Goal: Navigation & Orientation: Find specific page/section

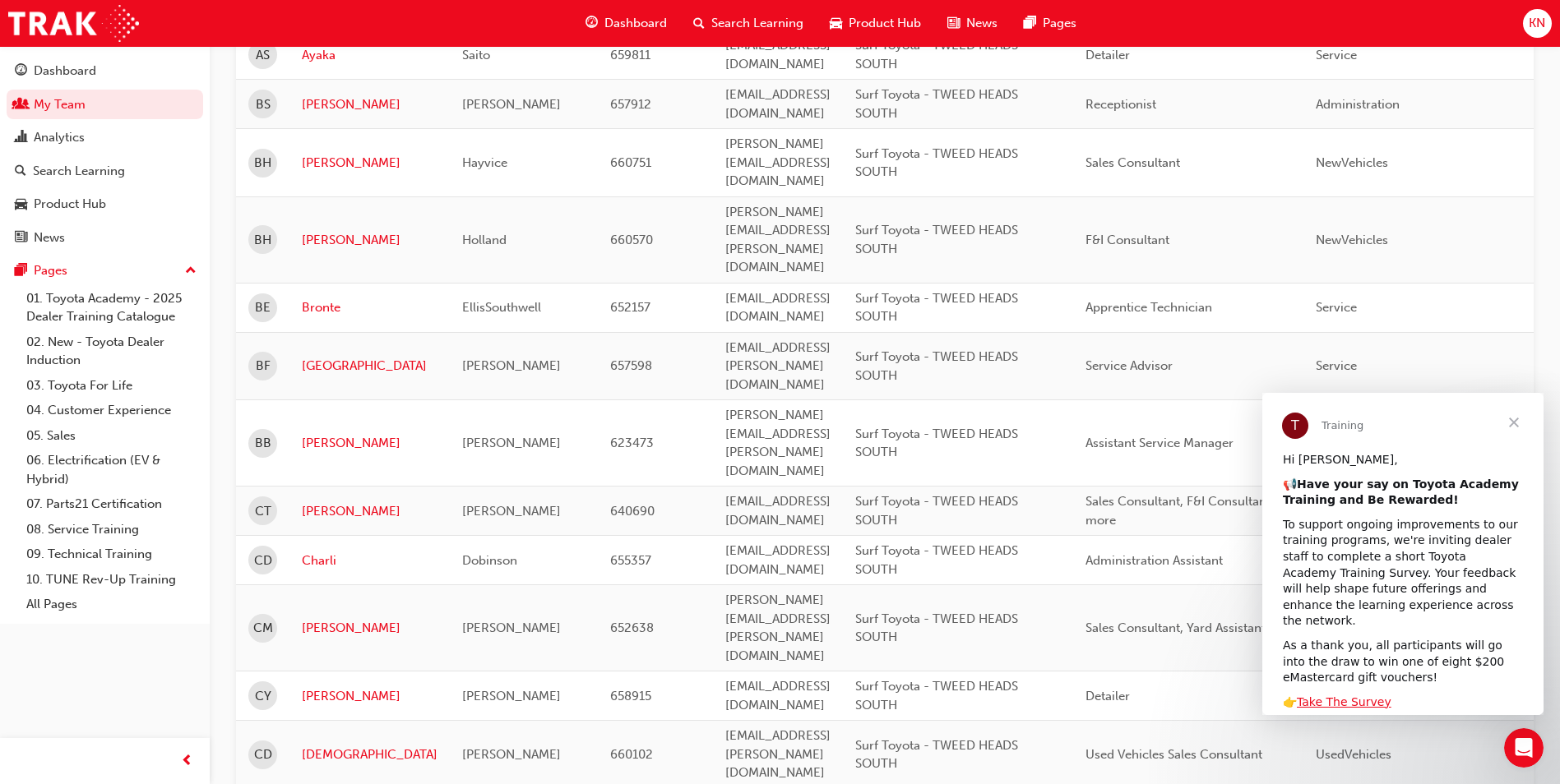
scroll to position [329, 0]
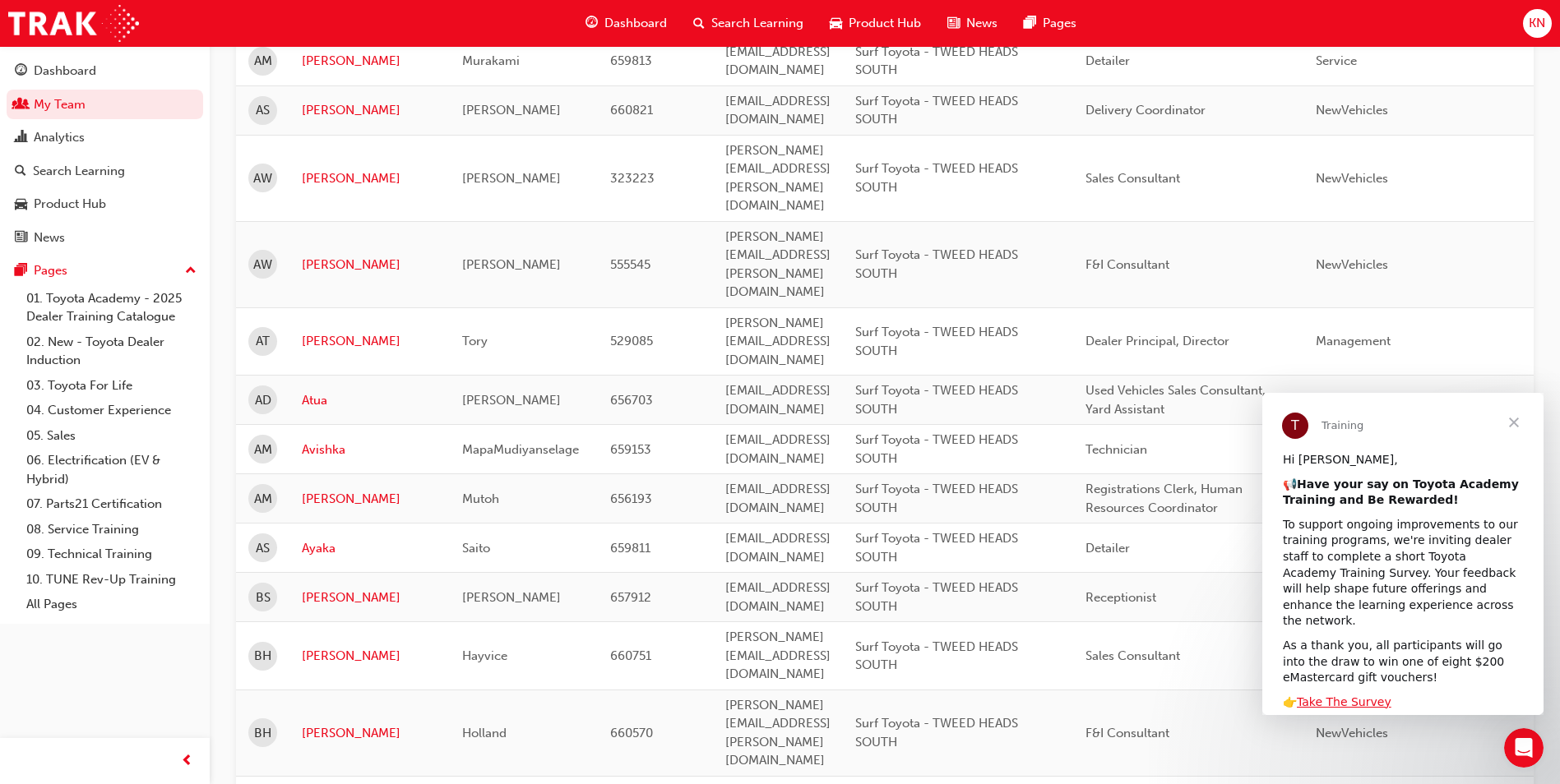
click at [1514, 424] on span "Close" at bounding box center [1514, 422] width 59 height 59
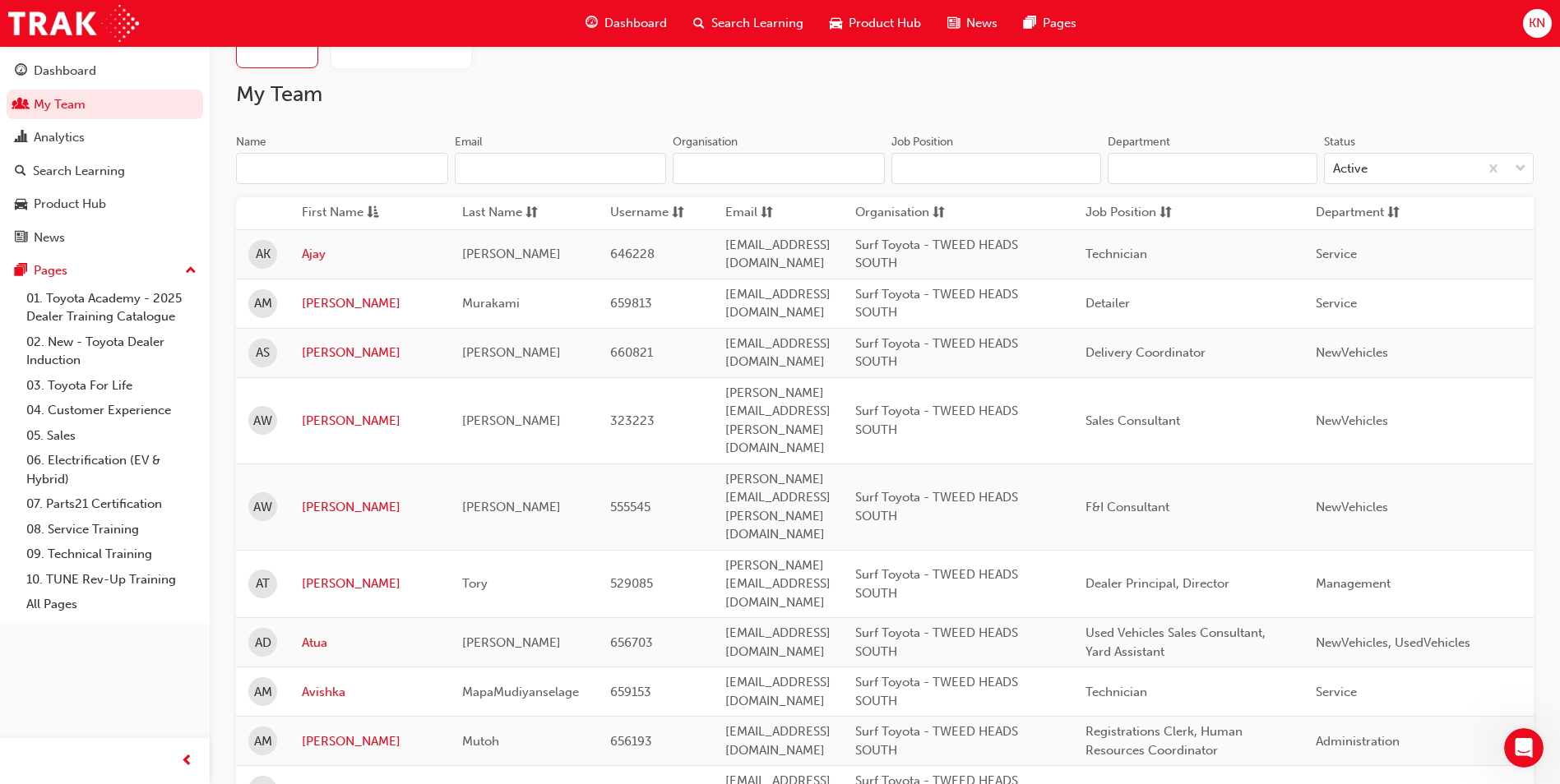
scroll to position [0, 0]
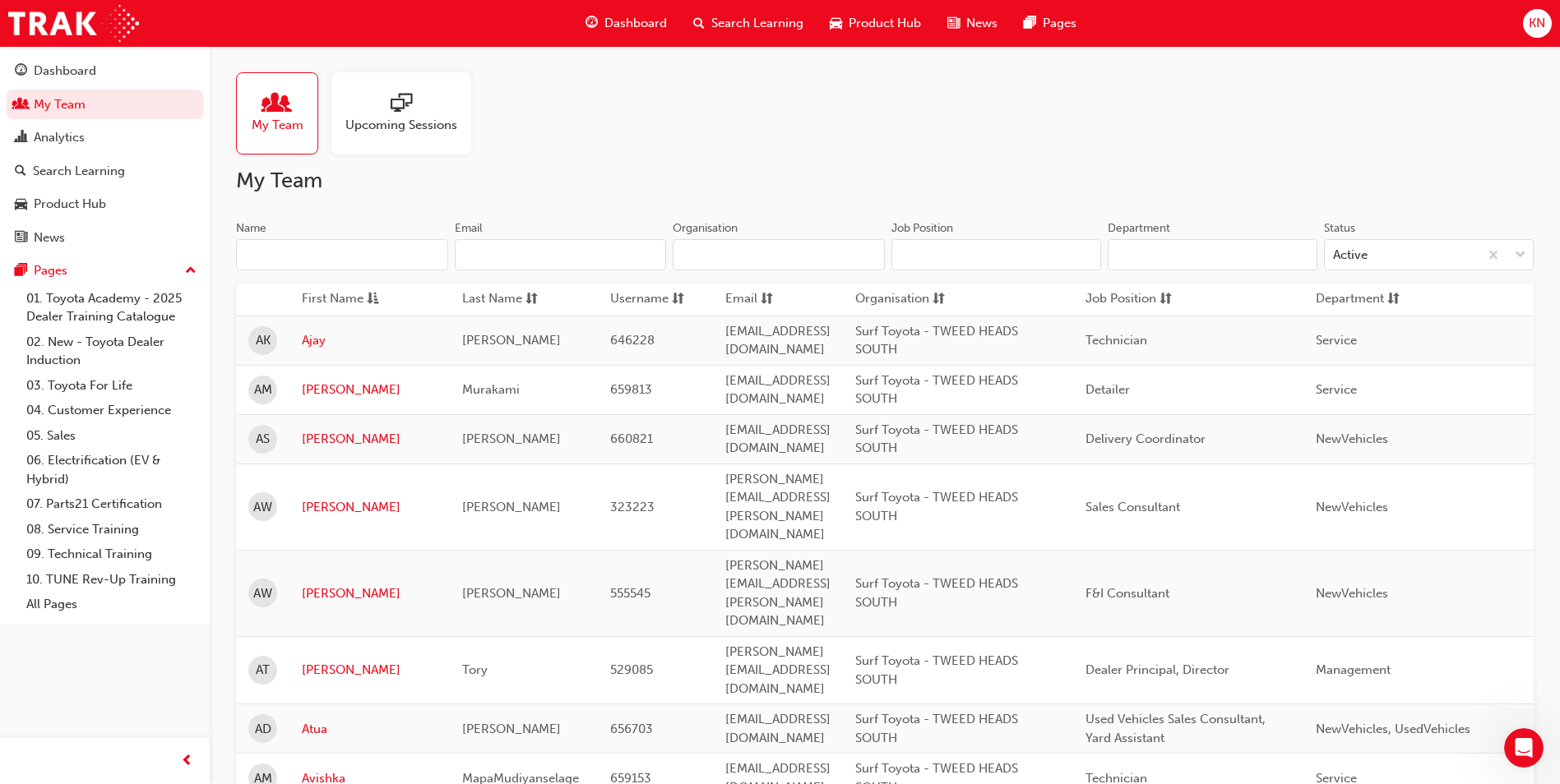
drag, startPoint x: 389, startPoint y: 109, endPoint x: 410, endPoint y: 114, distance: 21.6
click at [389, 109] on div at bounding box center [402, 104] width 112 height 23
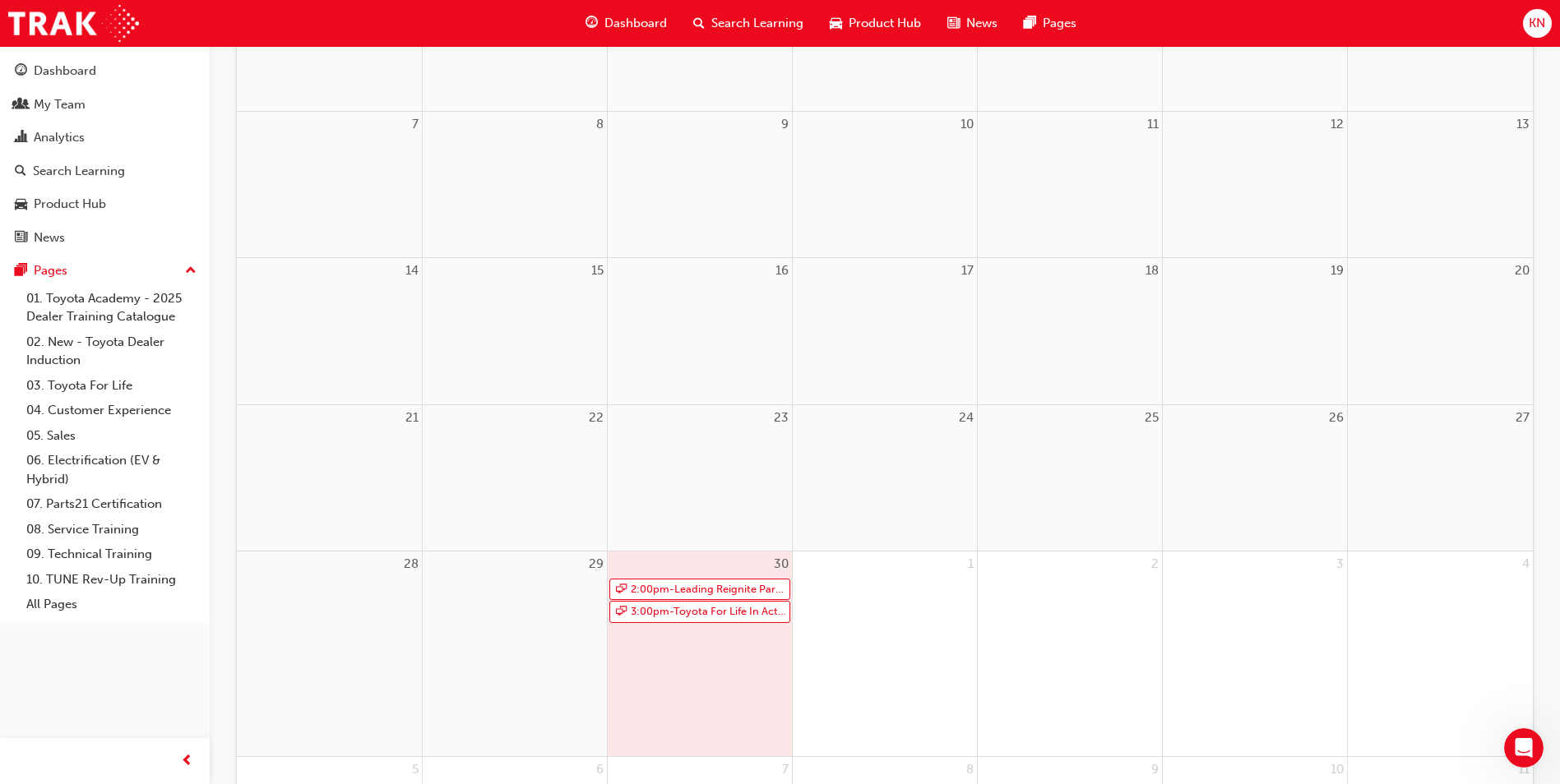
scroll to position [329, 0]
click at [701, 564] on div "30" at bounding box center [699, 562] width 184 height 26
click at [687, 591] on link "2:00pm - Leading Reignite Part 2 - Virtual Classroom" at bounding box center [699, 588] width 181 height 22
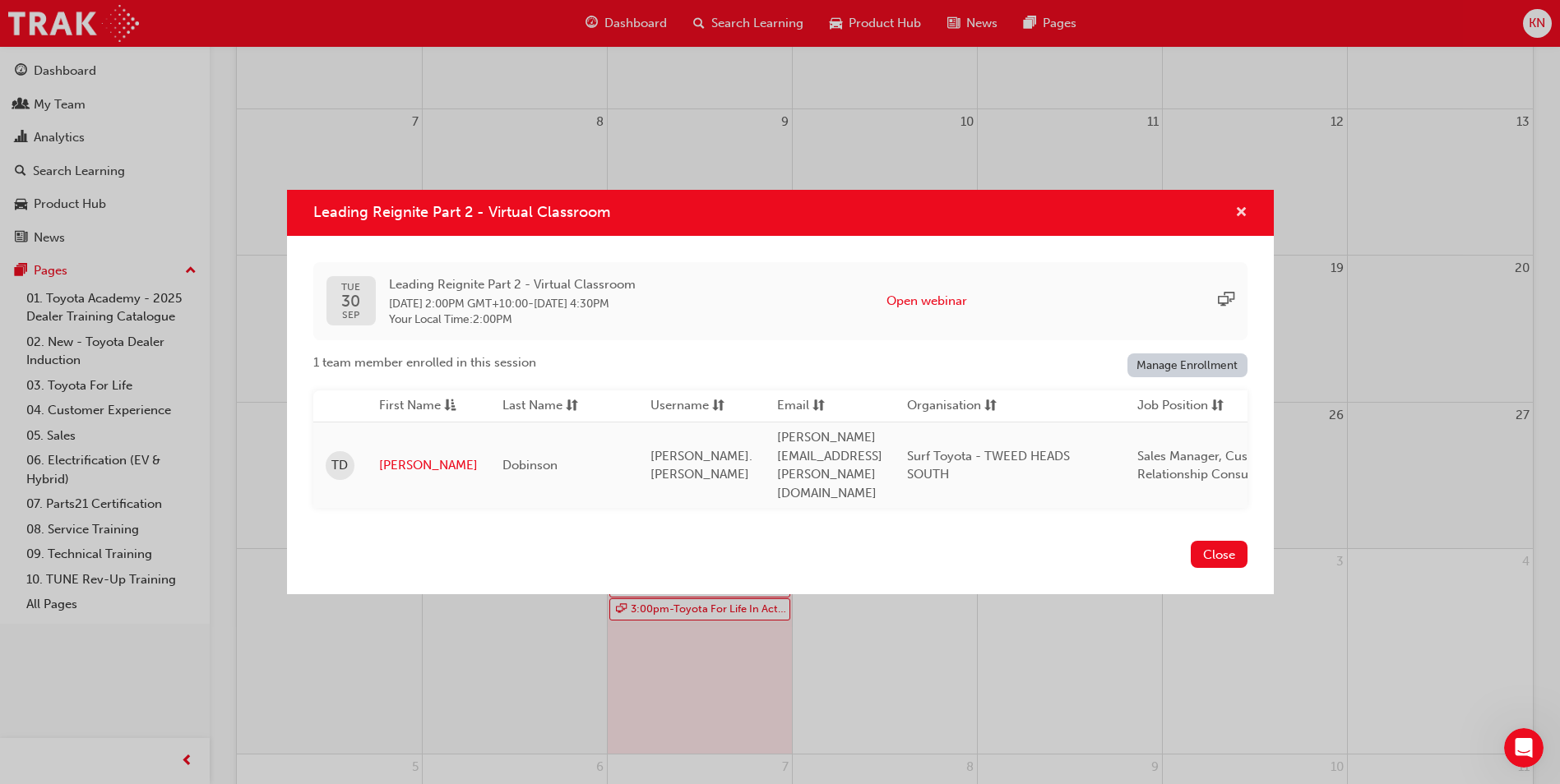
click at [1243, 221] on span "cross-icon" at bounding box center [1241, 214] width 12 height 15
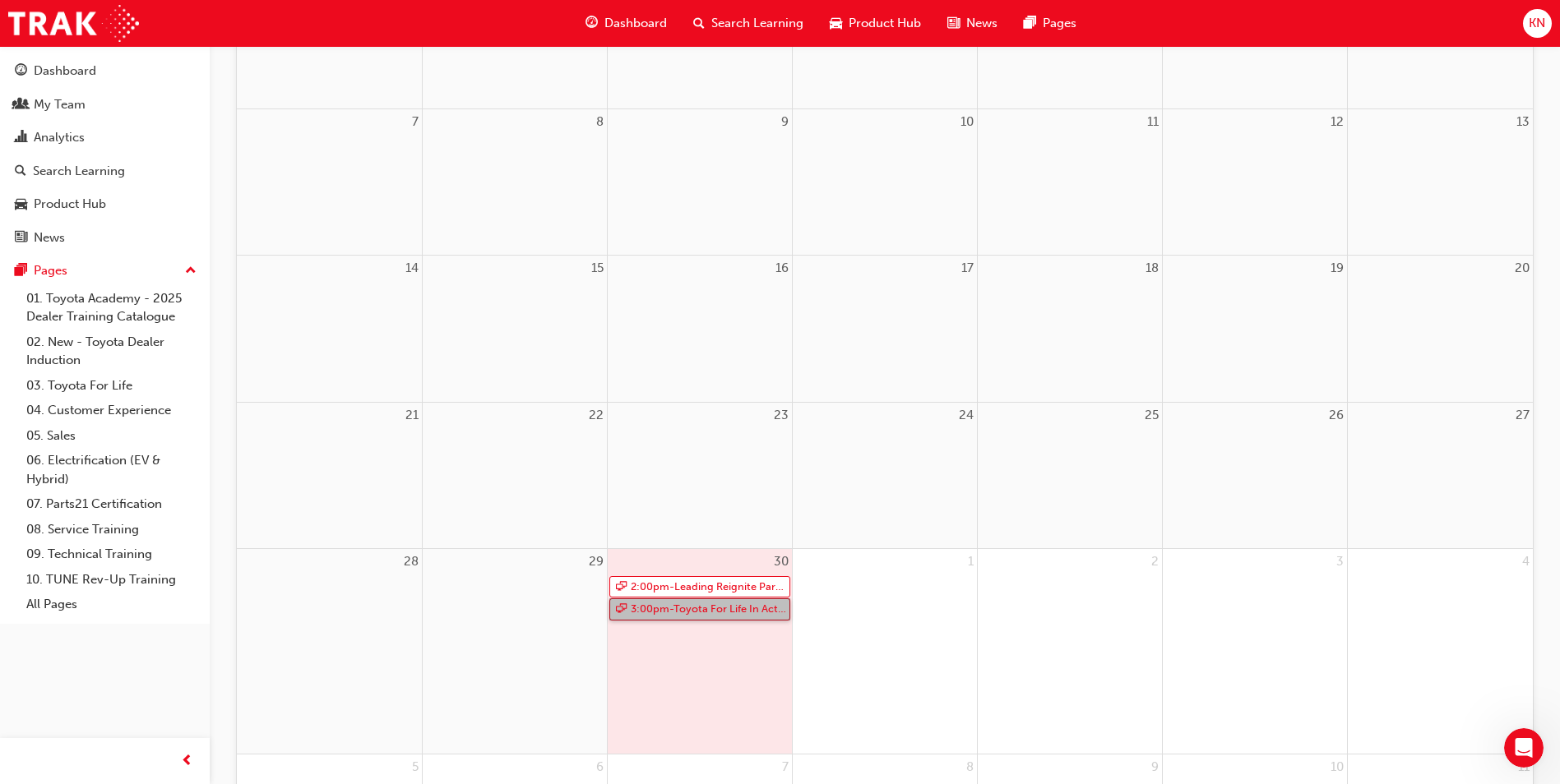
click at [737, 610] on link "3:00pm - Toyota For Life In Action - Virtual Classroom" at bounding box center [699, 610] width 181 height 22
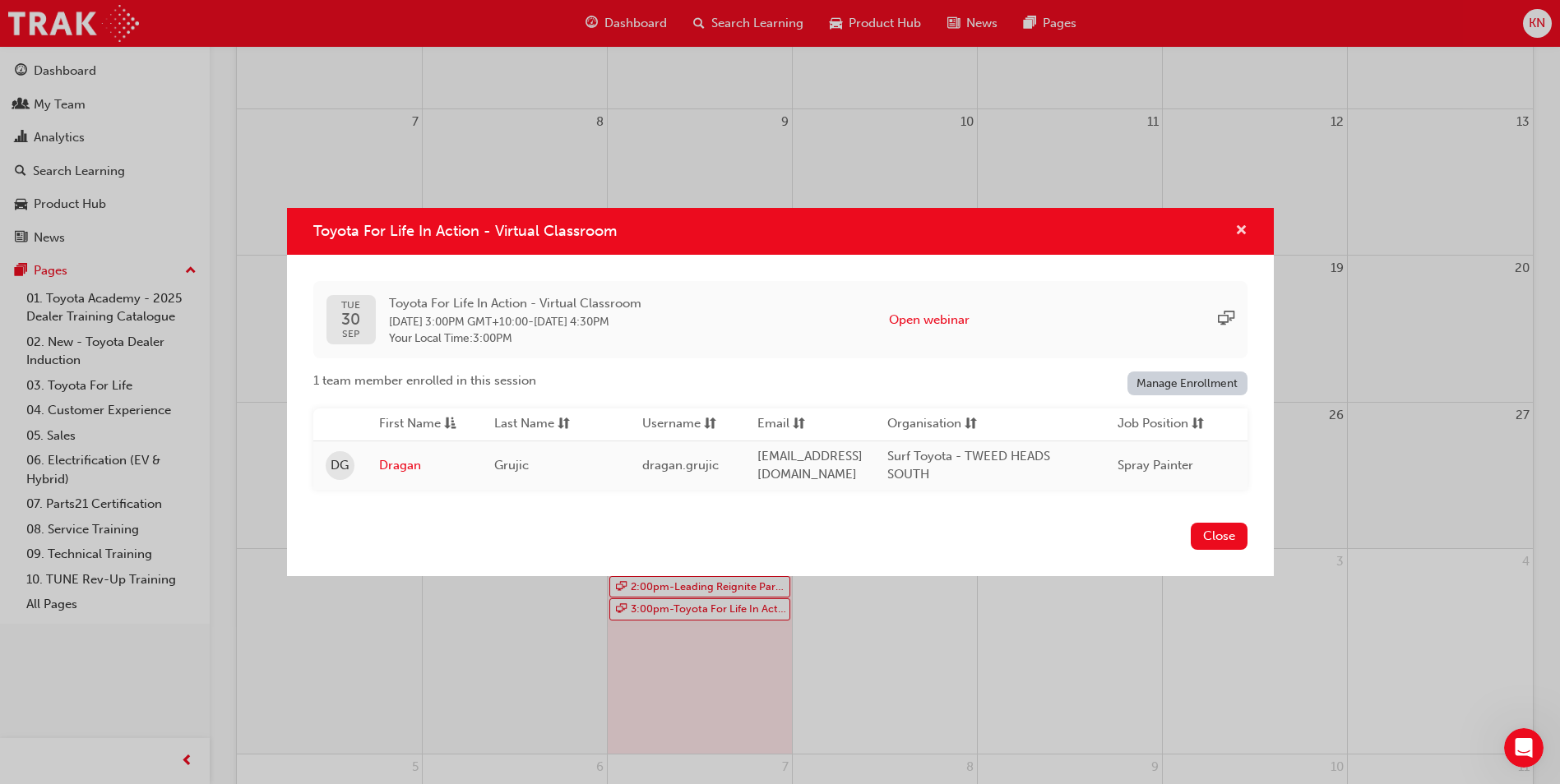
click at [1242, 225] on span "cross-icon" at bounding box center [1241, 232] width 12 height 15
